Goal: Transaction & Acquisition: Download file/media

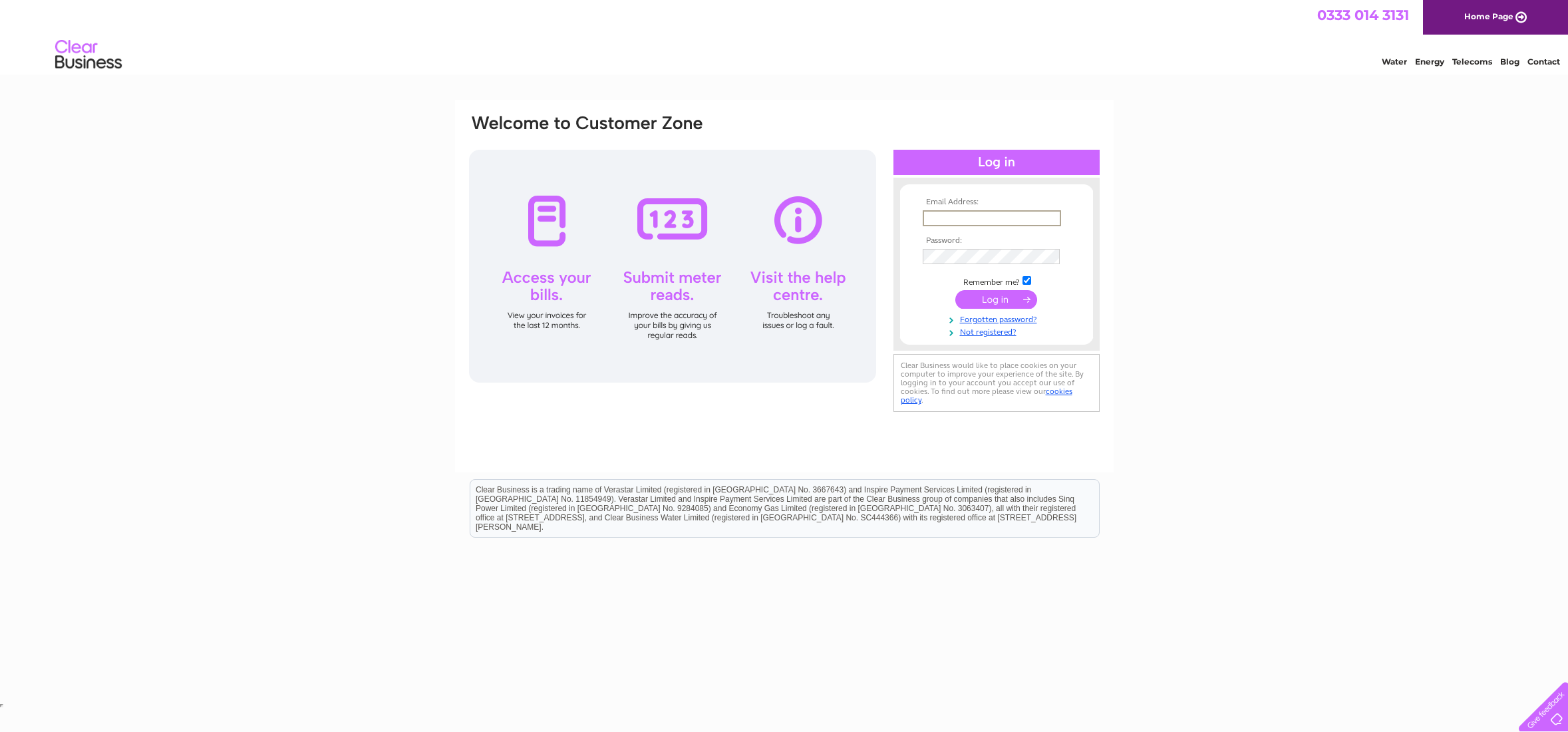
type input "adam@pedenandpringle.com"
click at [997, 295] on input "submit" at bounding box center [996, 299] width 82 height 18
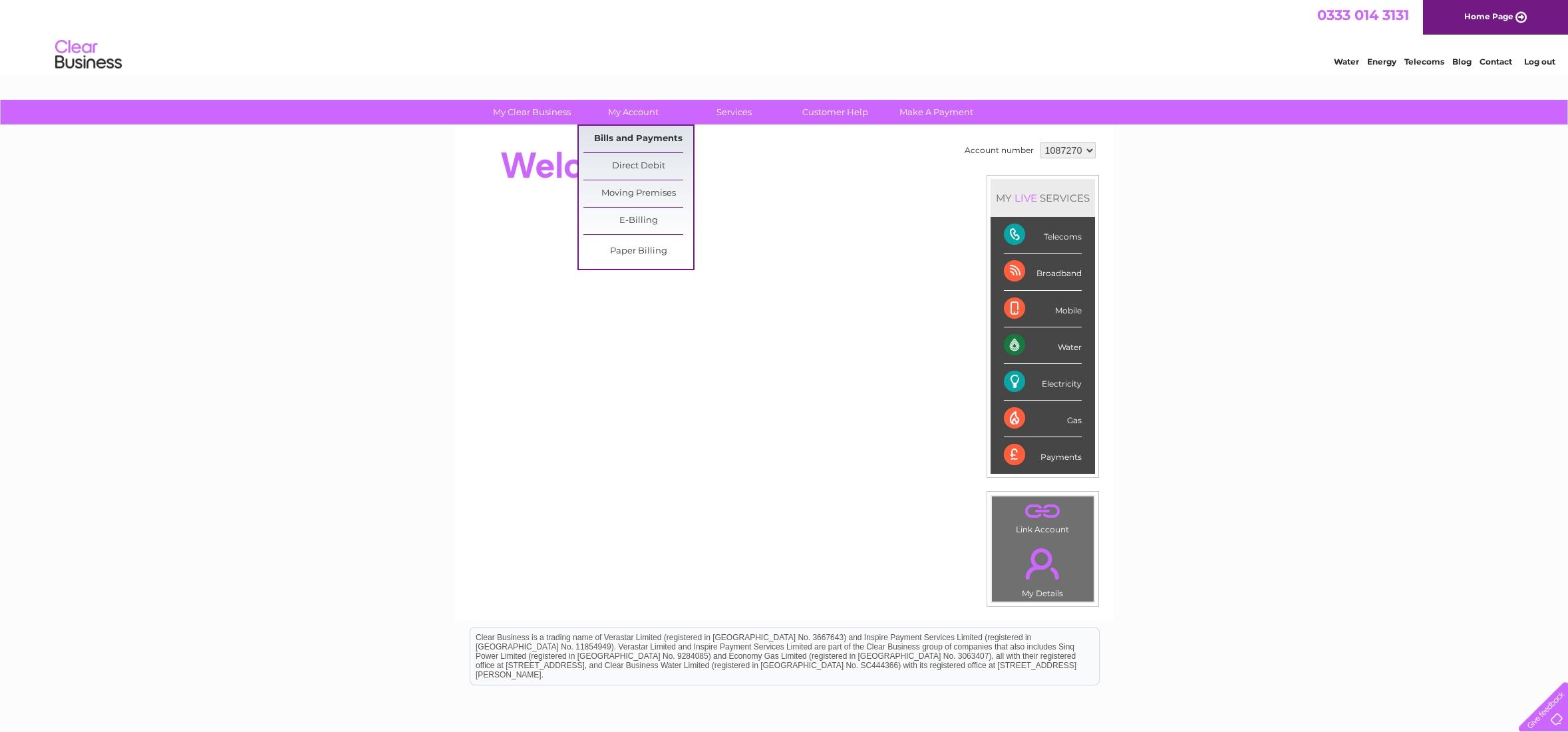
click at [626, 137] on link "Bills and Payments" at bounding box center [638, 139] width 109 height 27
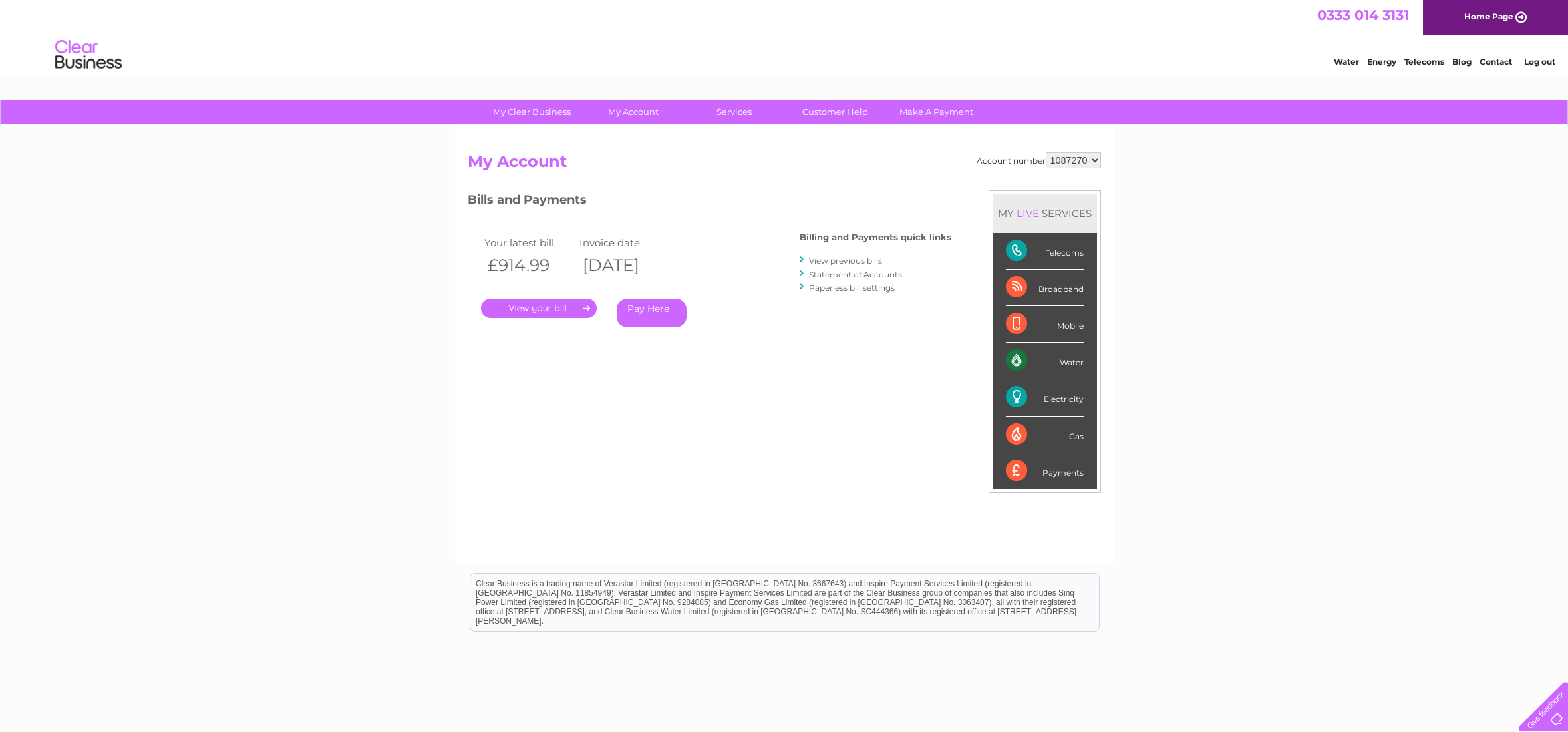
click at [538, 308] on link "." at bounding box center [539, 308] width 116 height 19
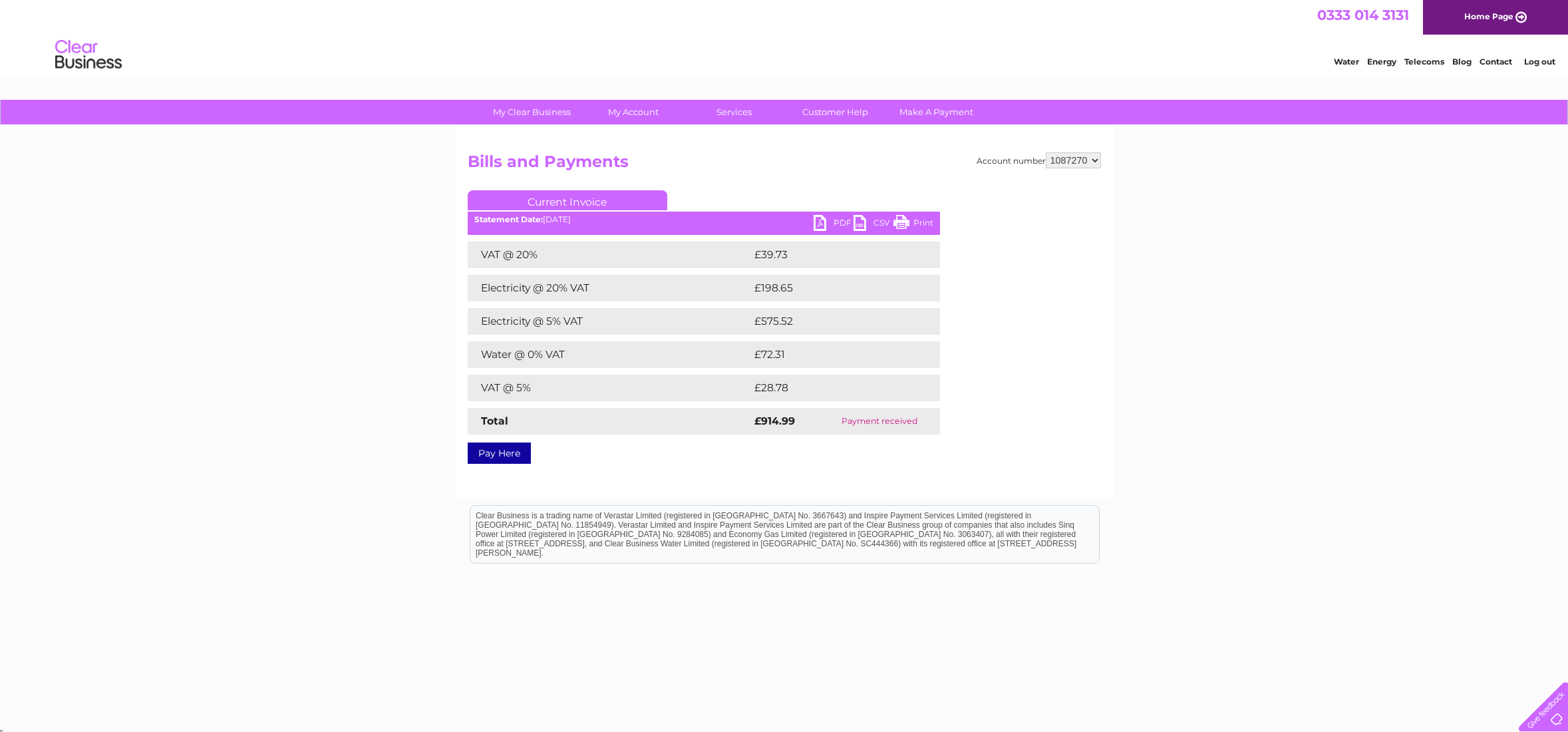
click at [829, 225] on link "PDF" at bounding box center [834, 224] width 40 height 19
